Goal: Task Accomplishment & Management: Use online tool/utility

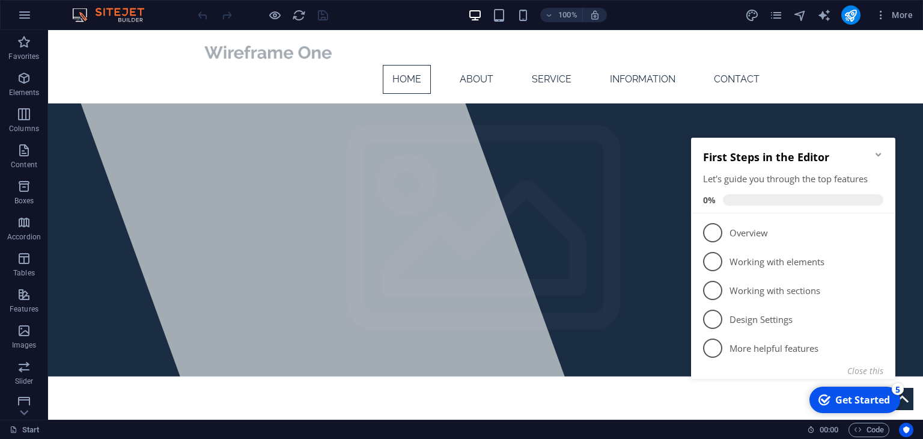
click at [883, 150] on icon "Minimize checklist" at bounding box center [879, 155] width 10 height 10
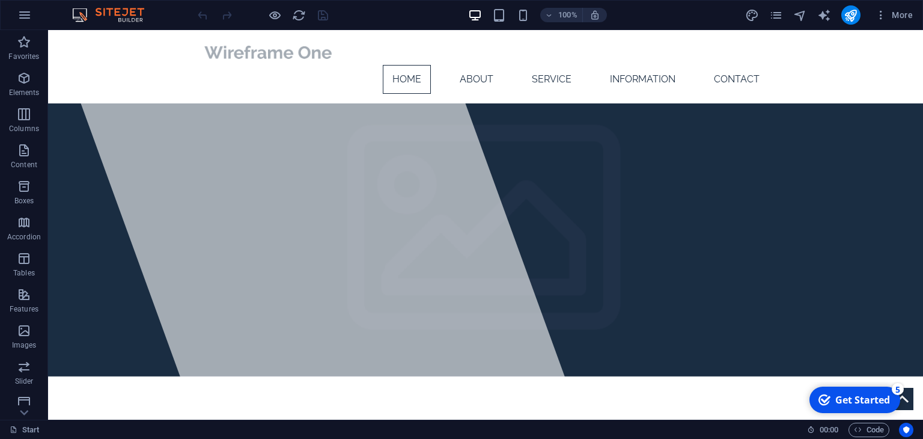
drag, startPoint x: 843, startPoint y: 396, endPoint x: 961, endPoint y: 575, distance: 214.1
click at [844, 395] on div "Get Started" at bounding box center [863, 399] width 55 height 13
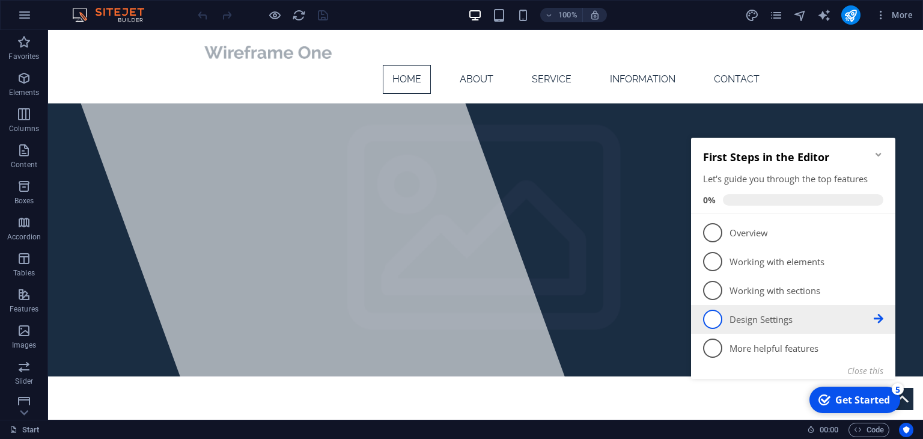
click at [798, 314] on p "Design Settings - incomplete" at bounding box center [802, 319] width 144 height 13
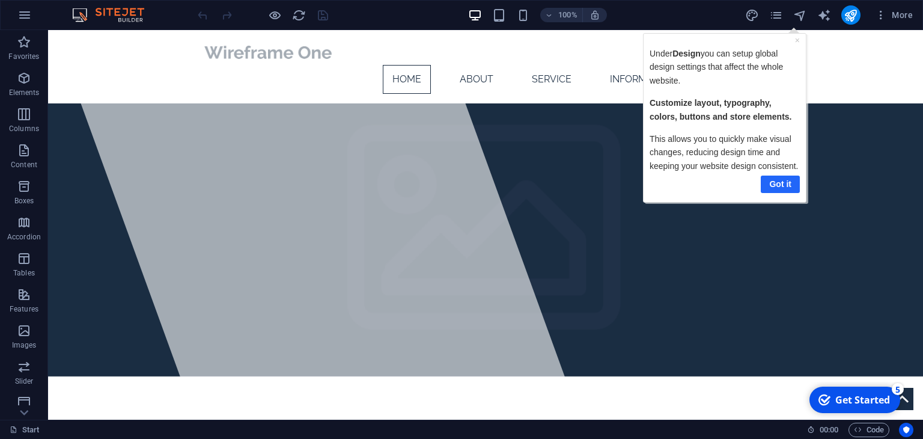
click at [783, 187] on link "Got it" at bounding box center [780, 183] width 39 height 17
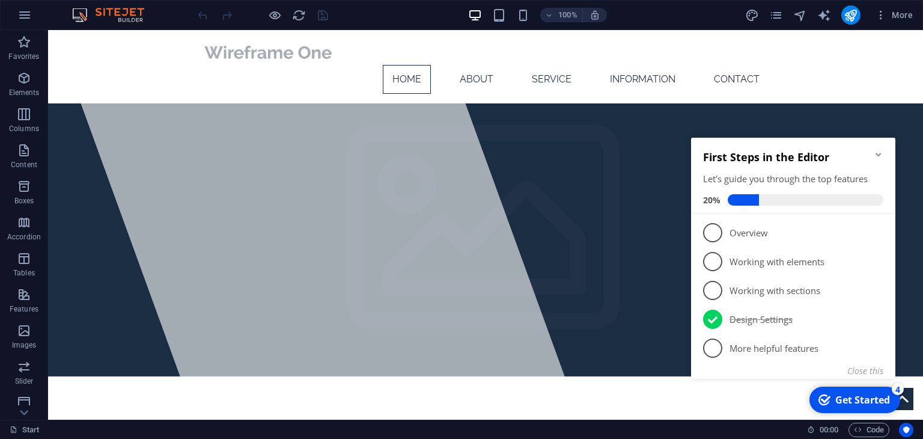
click at [721, 317] on span "4" at bounding box center [712, 319] width 19 height 19
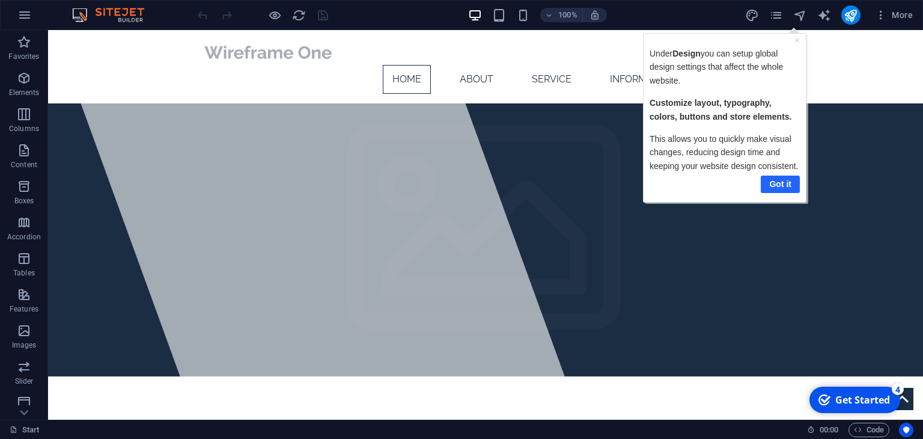
click at [784, 184] on link "Got it" at bounding box center [780, 183] width 39 height 17
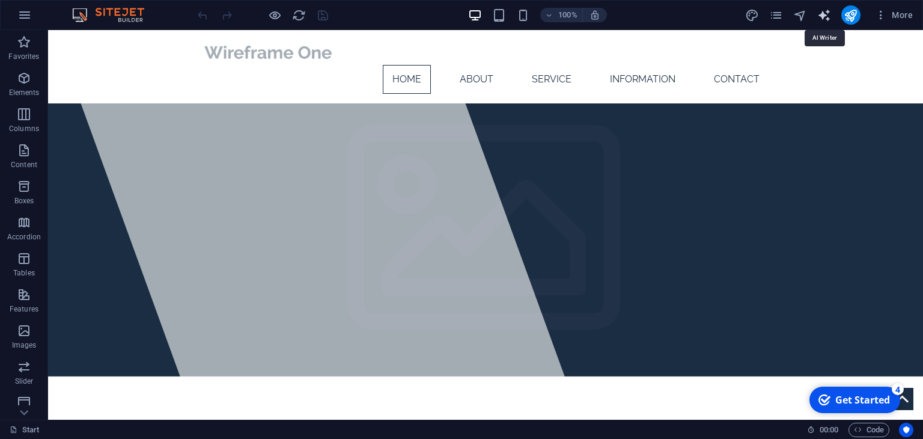
click at [822, 18] on icon "text_generator" at bounding box center [825, 15] width 14 height 14
select select "English"
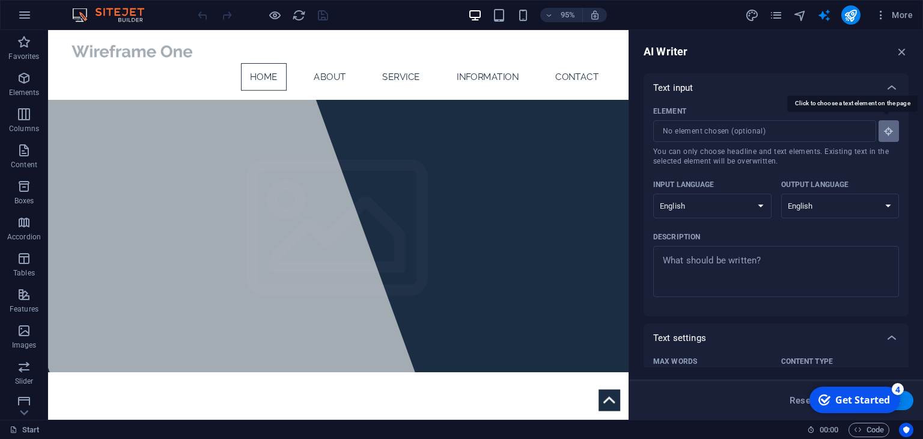
click at [889, 135] on icon "button" at bounding box center [889, 131] width 11 height 11
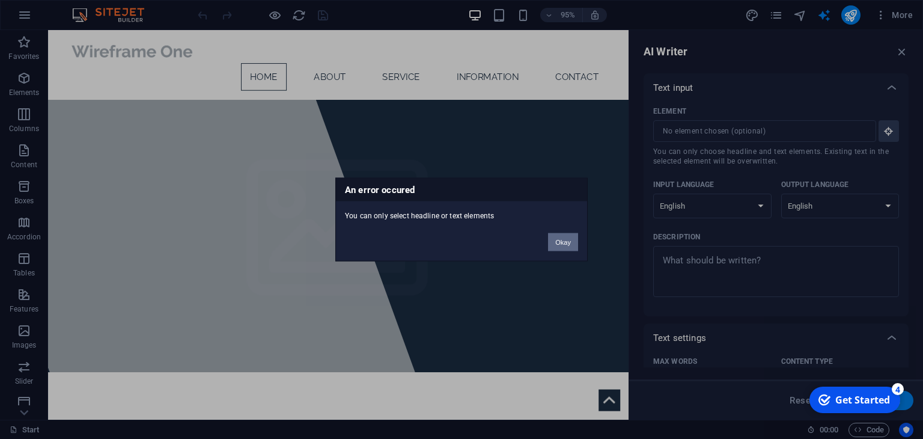
click at [567, 242] on button "Okay" at bounding box center [563, 242] width 30 height 18
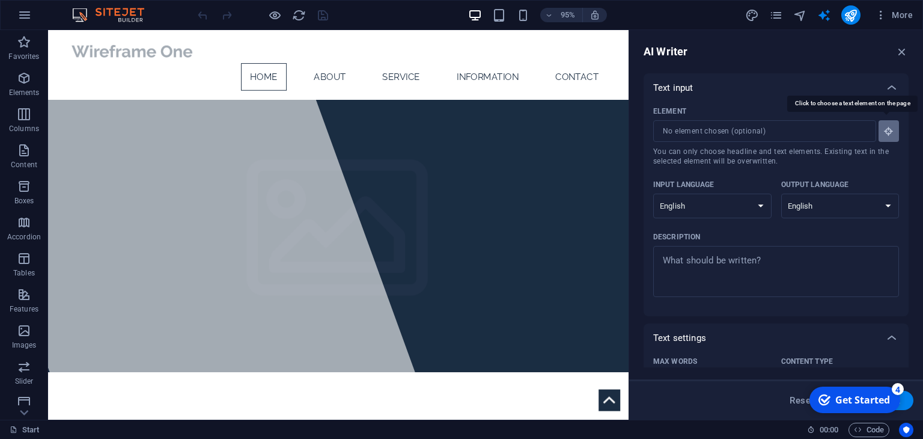
click at [886, 131] on icon "button" at bounding box center [889, 131] width 11 height 11
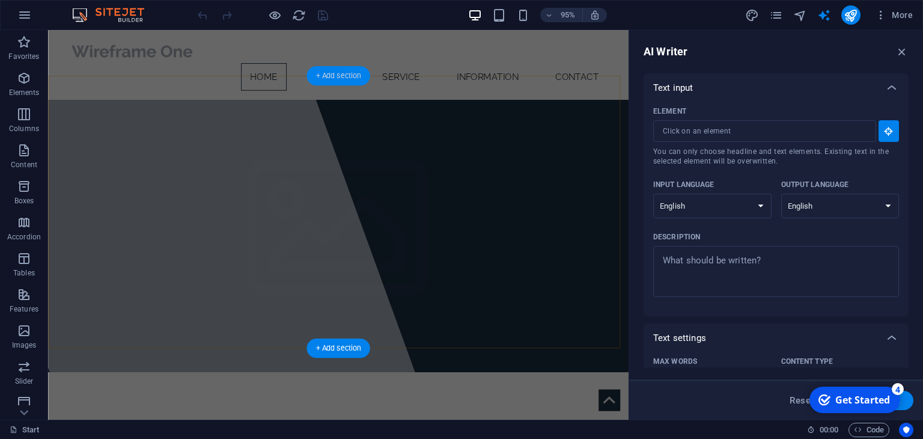
click at [357, 75] on div "+ Add section" at bounding box center [338, 75] width 63 height 19
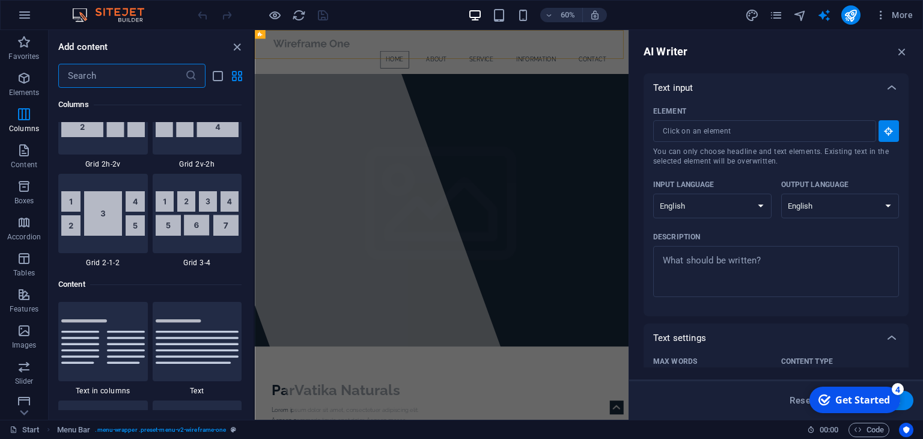
scroll to position [1923, 0]
click at [234, 44] on icon "close panel" at bounding box center [237, 47] width 14 height 14
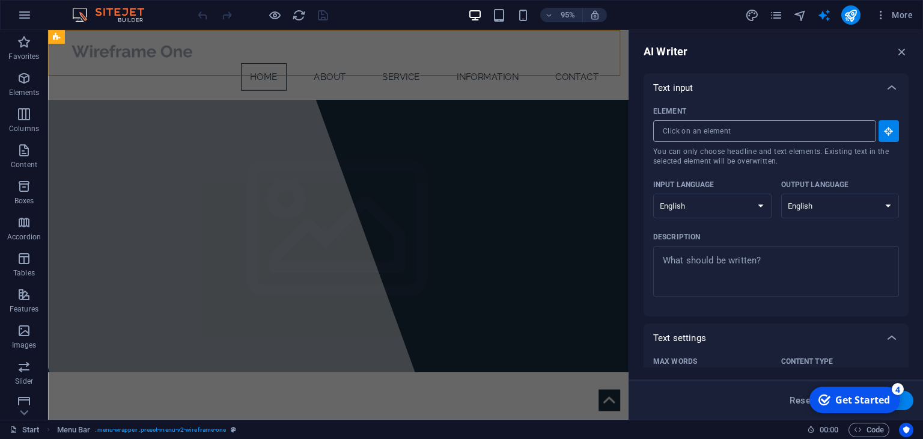
click at [801, 130] on input "Element ​ You can only choose headline and text elements. Existing text in the …" at bounding box center [761, 131] width 215 height 22
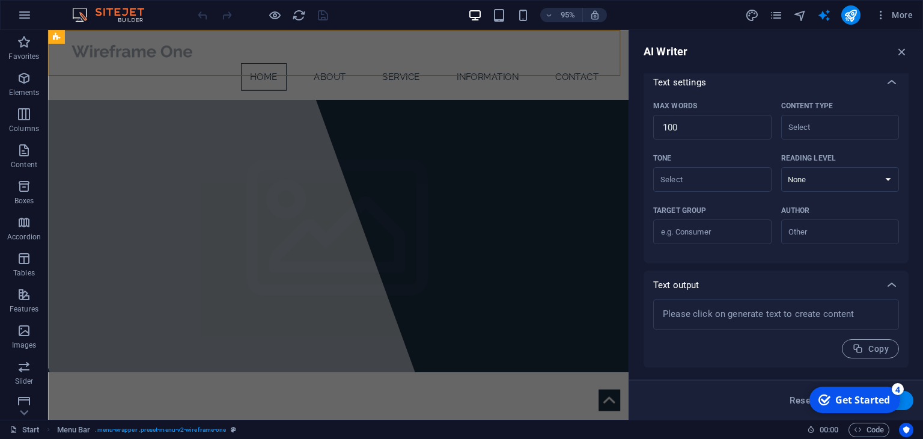
scroll to position [0, 0]
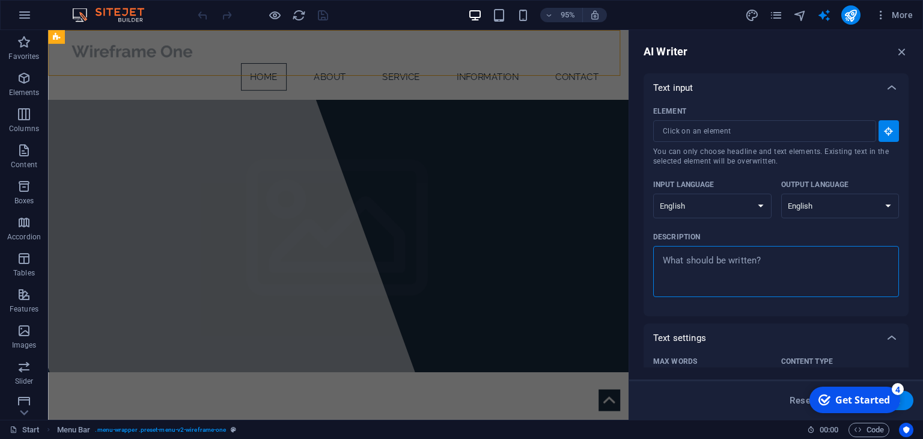
click at [700, 268] on textarea "Description x ​" at bounding box center [777, 271] width 234 height 39
type textarea "x"
click at [108, 37] on icon at bounding box center [106, 37] width 6 height 12
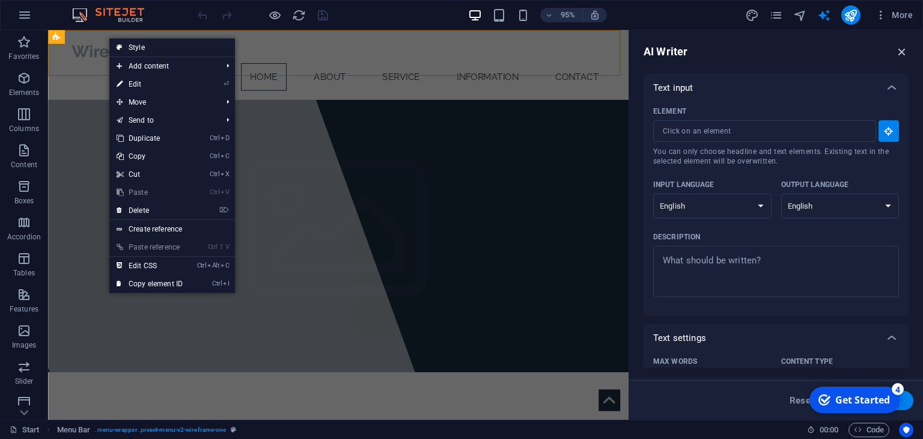
click at [905, 53] on icon "button" at bounding box center [902, 51] width 13 height 13
